Goal: Navigation & Orientation: Understand site structure

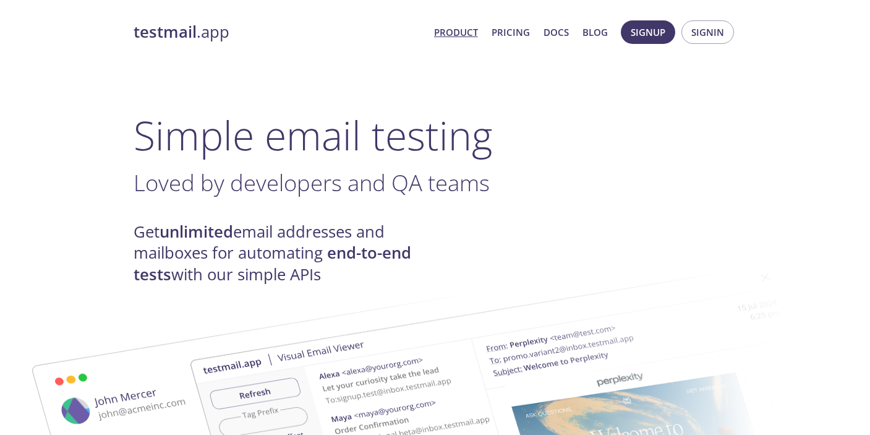
click at [445, 33] on link "Product" at bounding box center [456, 32] width 44 height 16
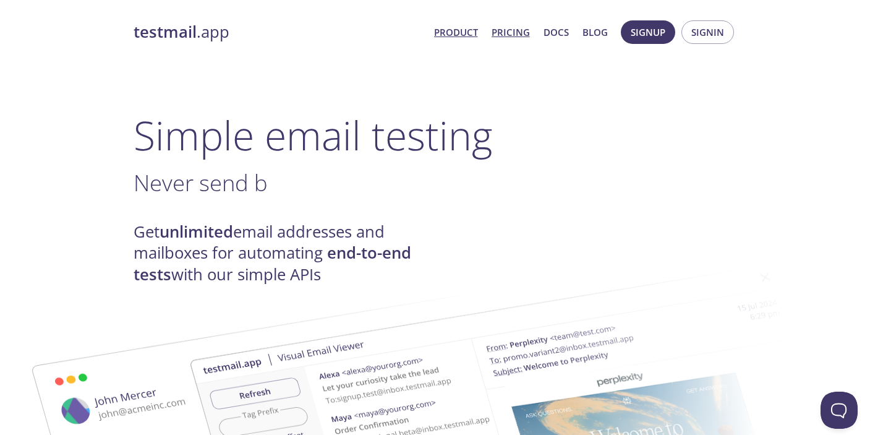
click at [510, 31] on link "Pricing" at bounding box center [511, 32] width 38 height 16
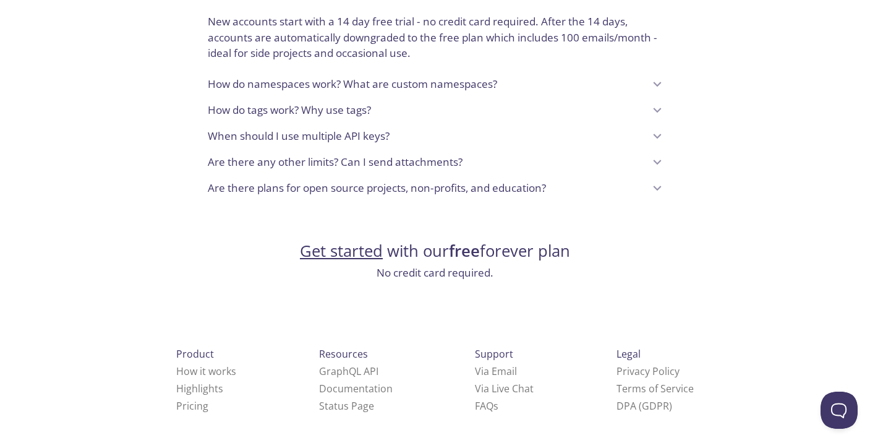
scroll to position [1082, 0]
click at [195, 364] on link "How it works" at bounding box center [206, 371] width 60 height 14
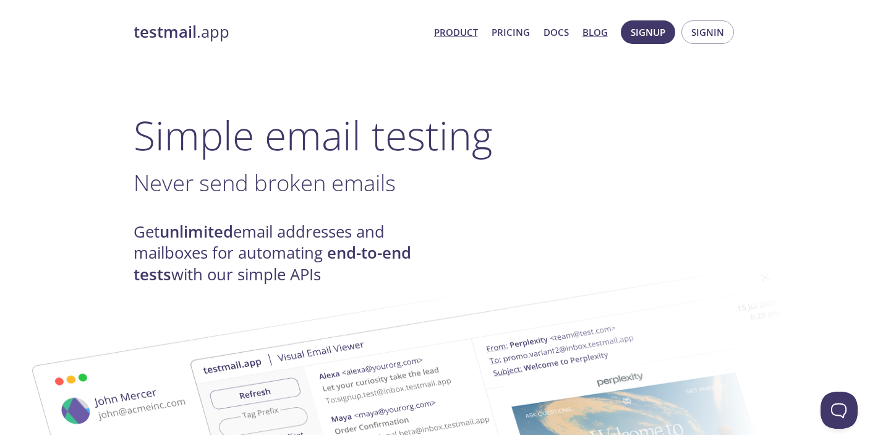
click at [588, 33] on link "Blog" at bounding box center [595, 32] width 25 height 16
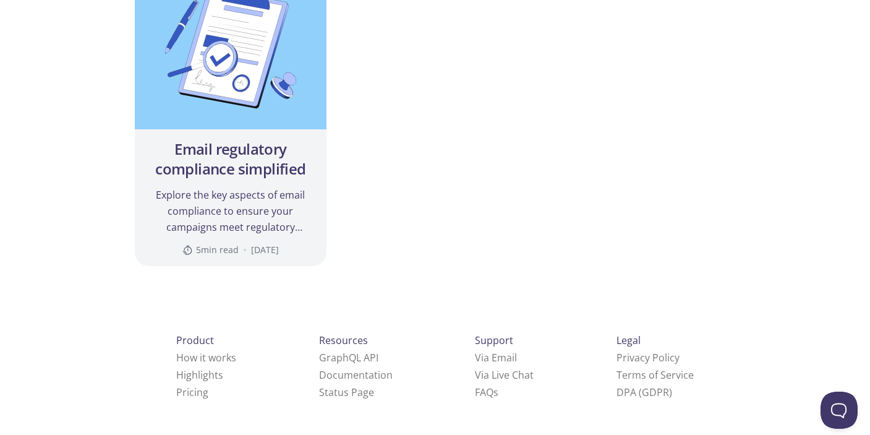
scroll to position [1804, 0]
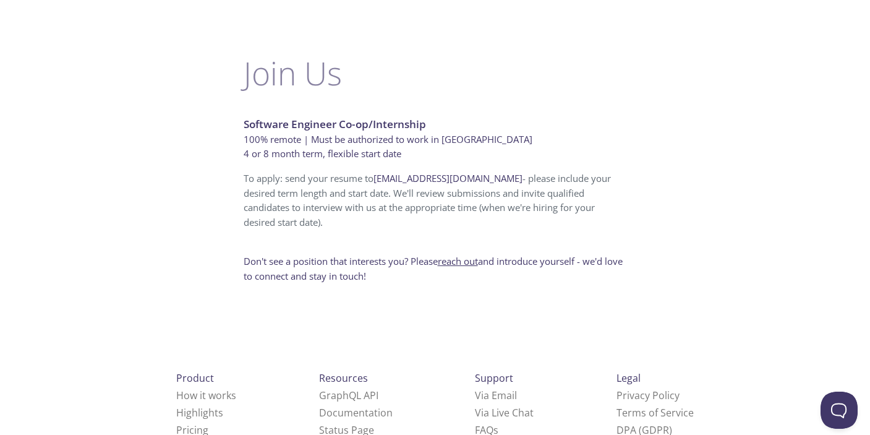
scroll to position [836, 0]
